Goal: Information Seeking & Learning: Learn about a topic

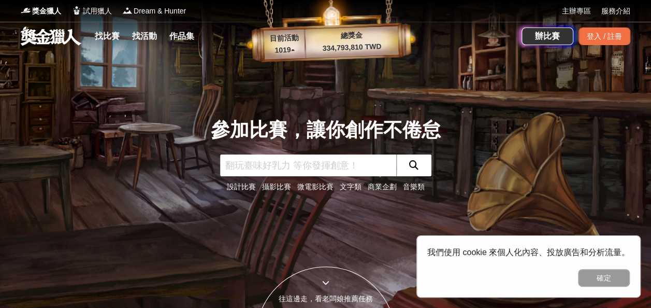
click at [261, 168] on input "text" at bounding box center [308, 165] width 176 height 22
type input "畫畫"
click button "submit" at bounding box center [413, 165] width 35 height 22
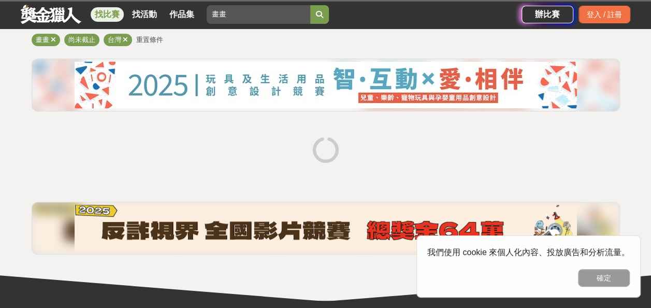
scroll to position [155, 0]
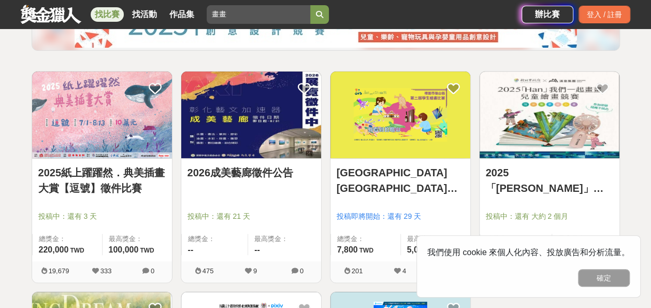
click at [105, 106] on img at bounding box center [102, 114] width 140 height 86
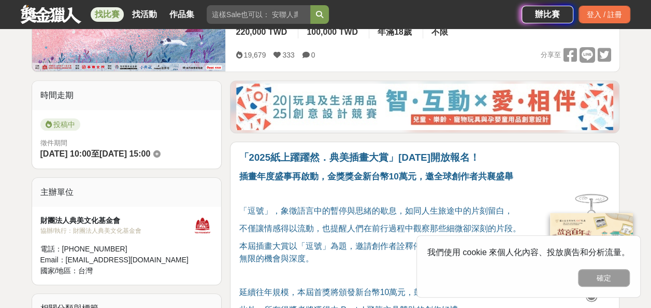
scroll to position [52, 0]
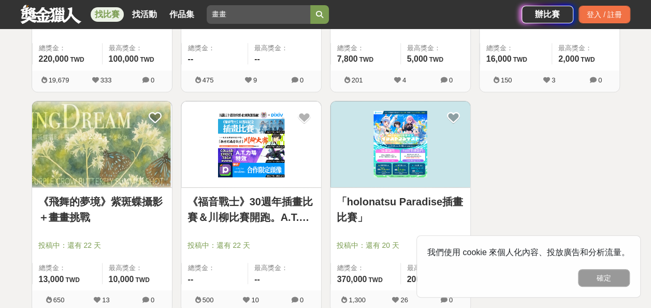
scroll to position [362, 0]
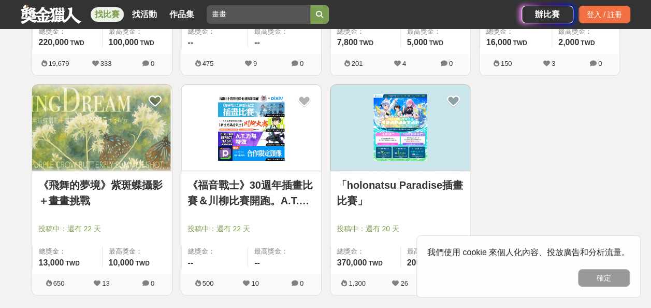
click at [404, 134] on img at bounding box center [400, 127] width 140 height 86
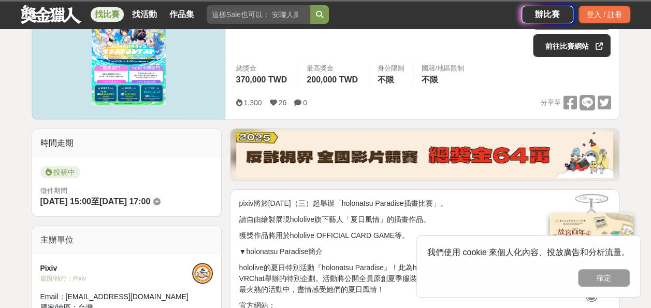
scroll to position [259, 0]
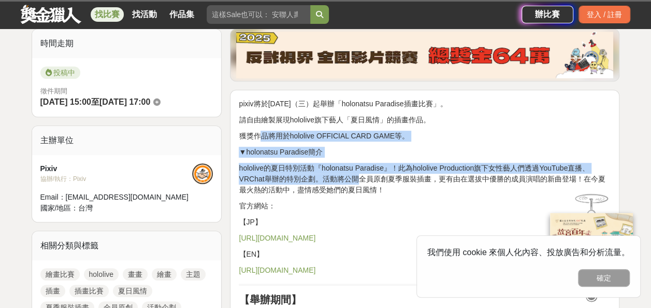
drag, startPoint x: 261, startPoint y: 138, endPoint x: 357, endPoint y: 174, distance: 102.6
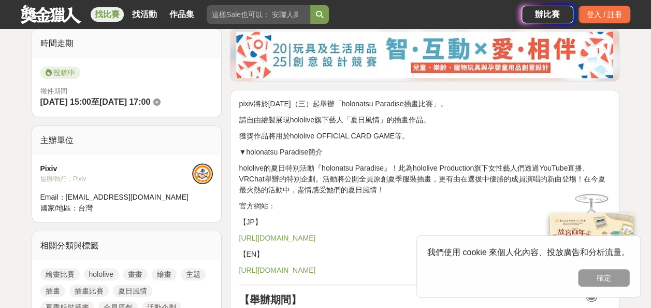
drag, startPoint x: 357, startPoint y: 174, endPoint x: 366, endPoint y: 197, distance: 24.4
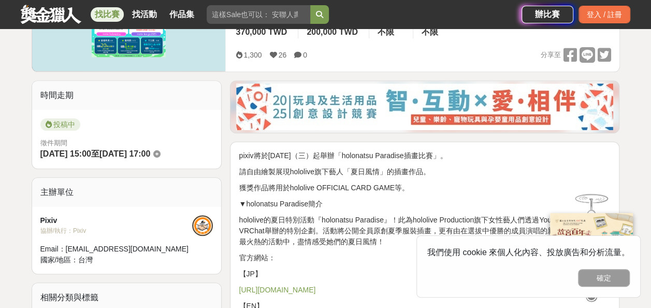
scroll to position [52, 0]
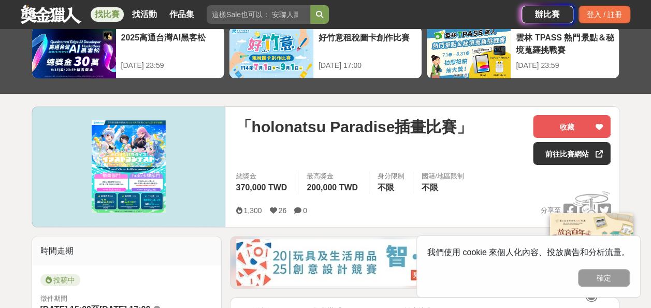
click at [154, 140] on img at bounding box center [129, 167] width 194 height 120
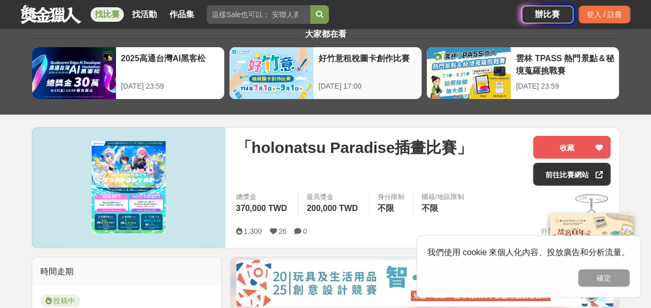
scroll to position [0, 0]
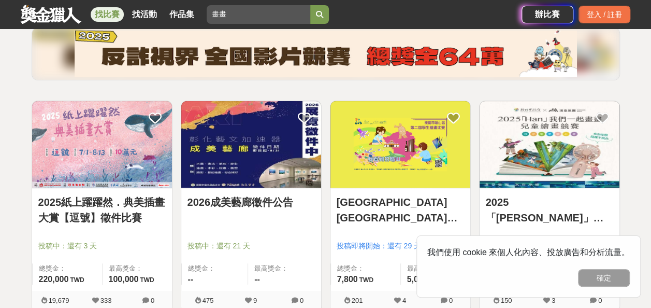
scroll to position [104, 0]
